Goal: Find specific page/section: Find specific page/section

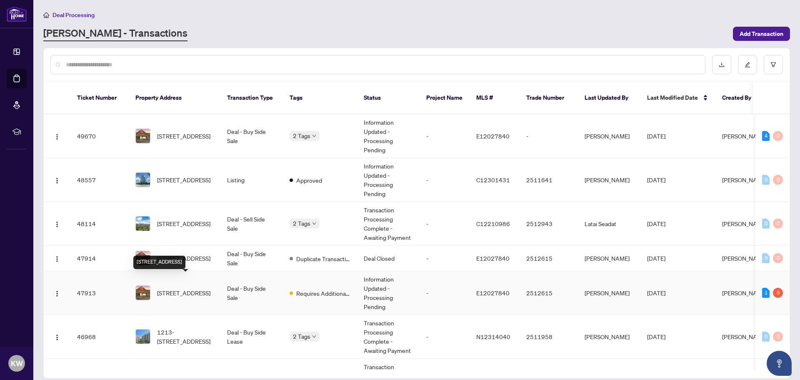
click at [195, 288] on span "[STREET_ADDRESS]" at bounding box center [183, 292] width 53 height 9
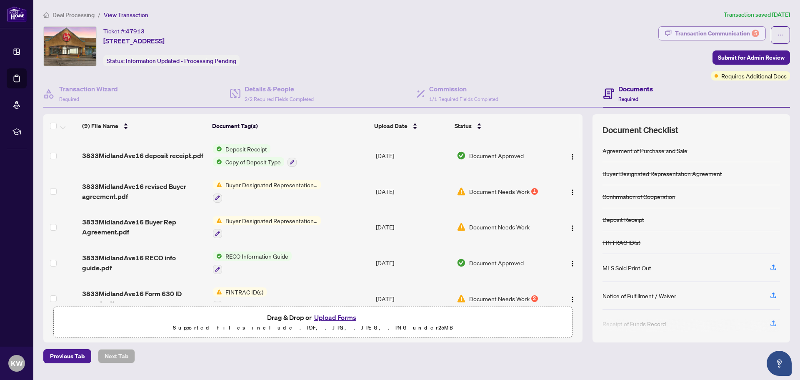
click at [693, 34] on div "Transaction Communication 5" at bounding box center [717, 33] width 84 height 13
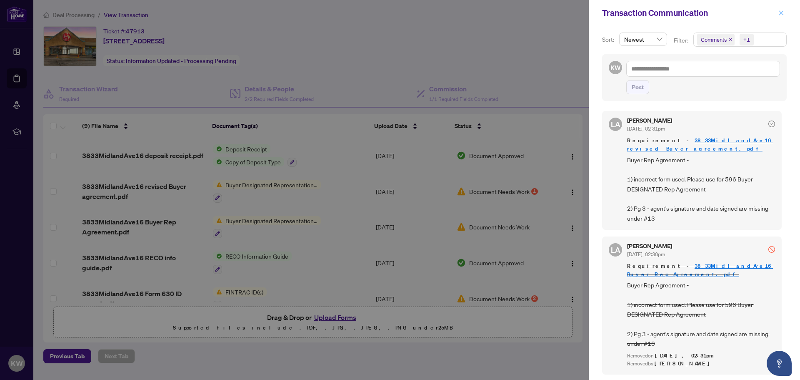
click at [782, 10] on icon "close" at bounding box center [781, 13] width 6 height 6
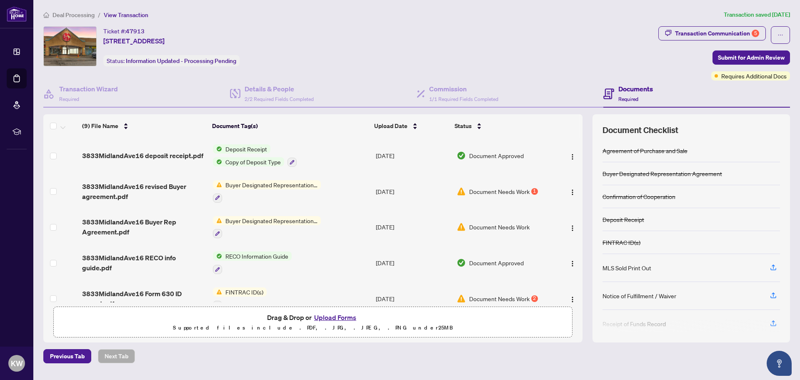
click at [70, 16] on span "Deal Processing" at bounding box center [74, 15] width 42 height 8
